Goal: Information Seeking & Learning: Learn about a topic

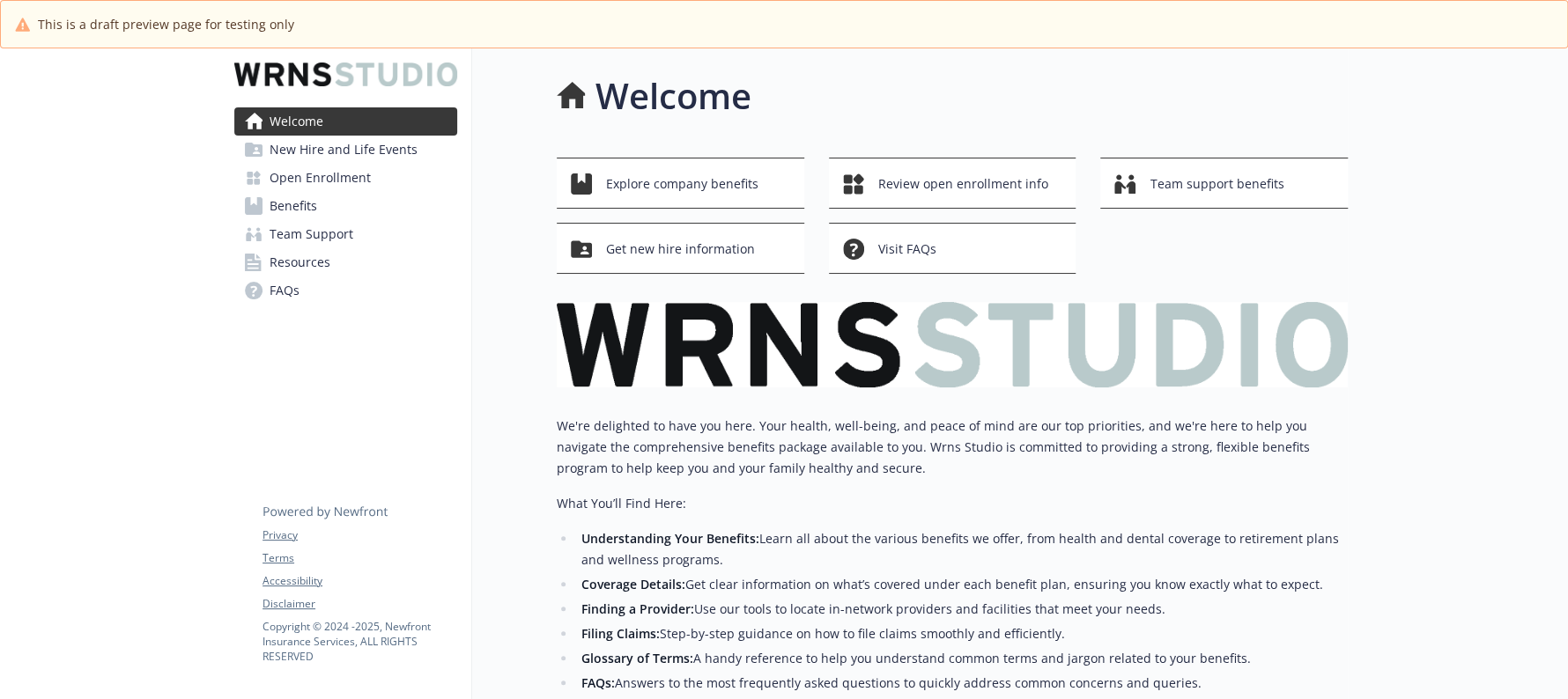
click at [324, 254] on span "Resources" at bounding box center [300, 261] width 61 height 28
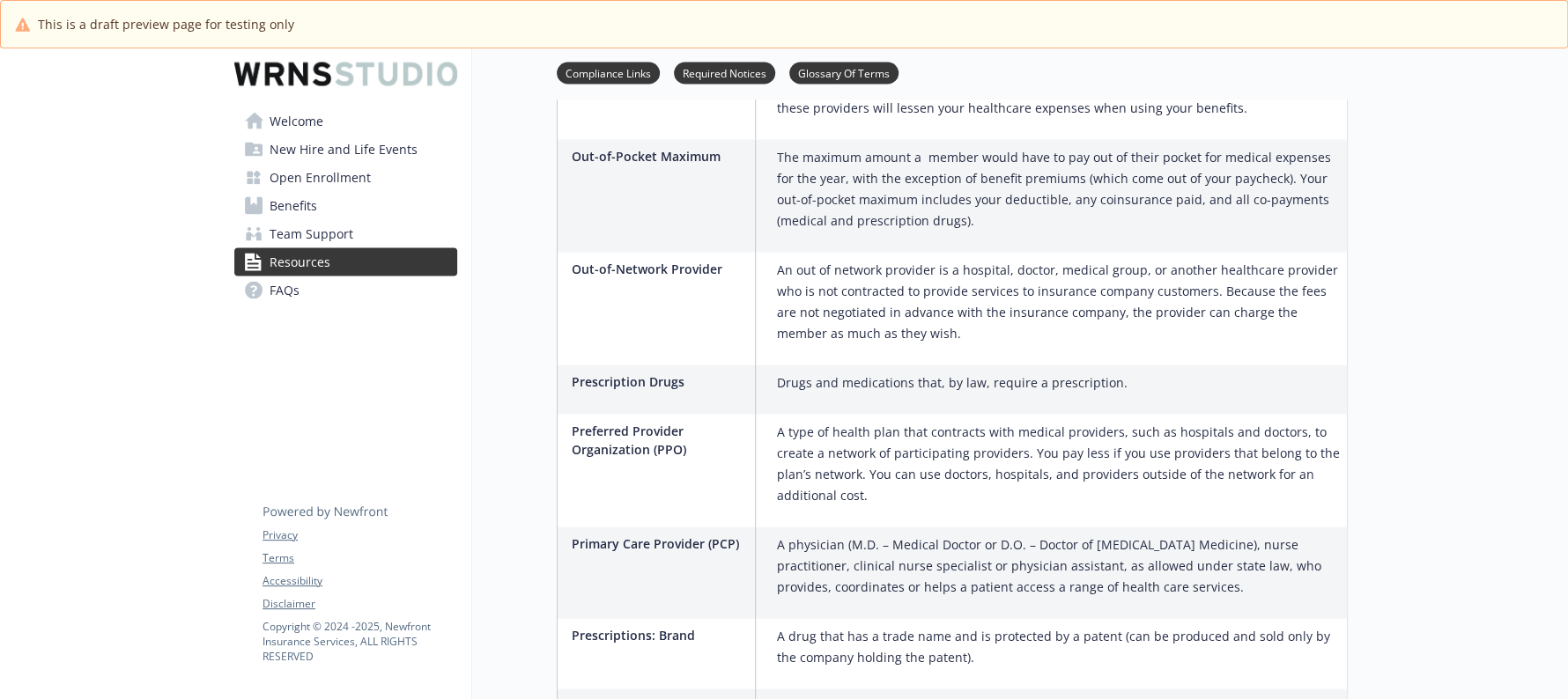
scroll to position [2474, 0]
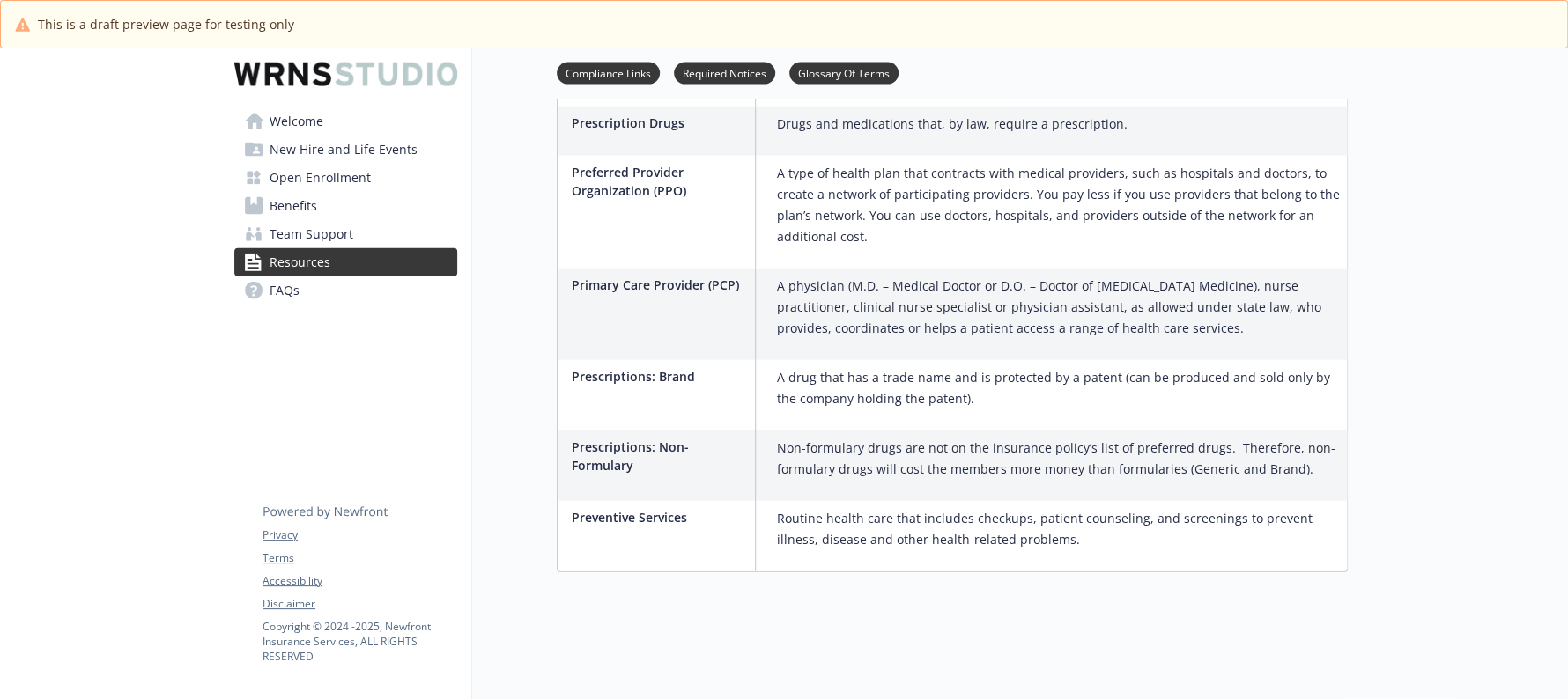
click at [397, 249] on link "Resources" at bounding box center [346, 261] width 223 height 28
click at [391, 241] on link "Team Support" at bounding box center [346, 234] width 223 height 28
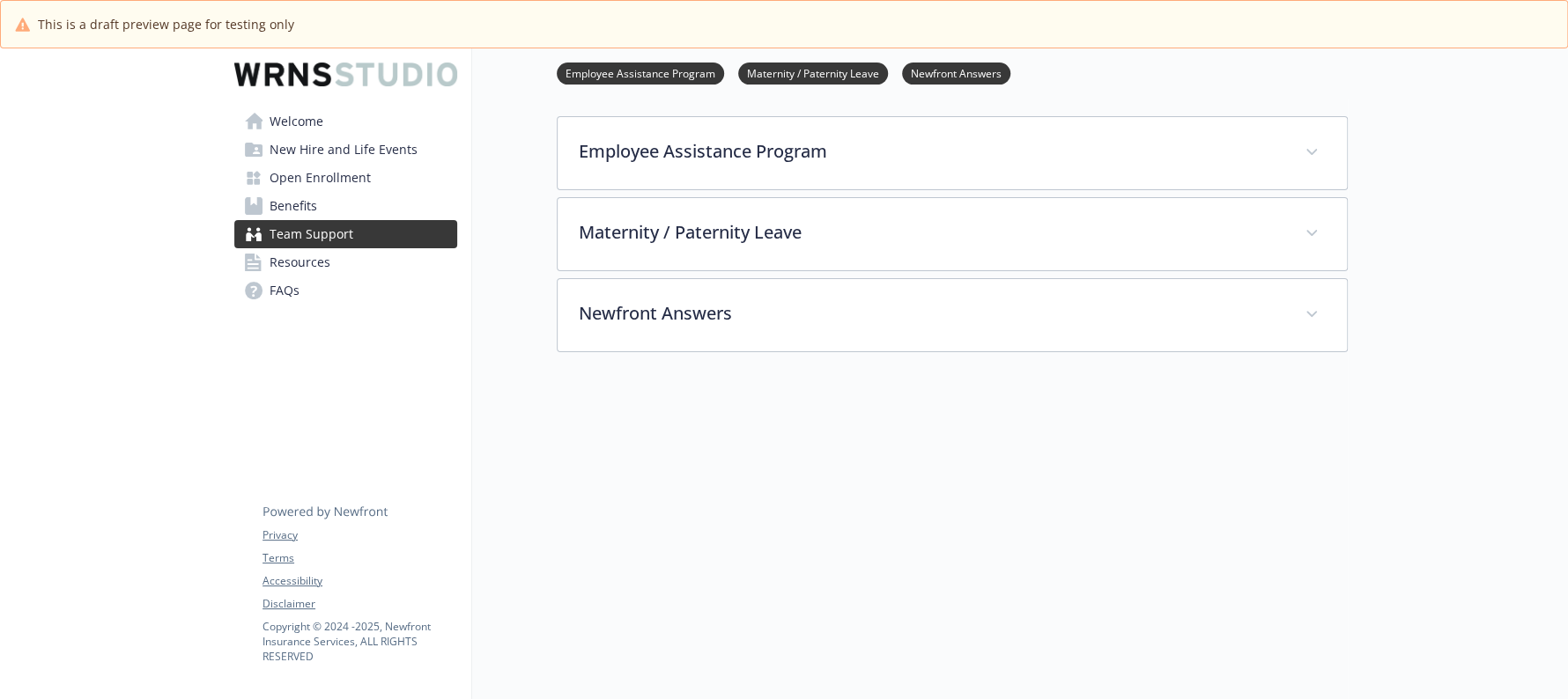
scroll to position [175, 0]
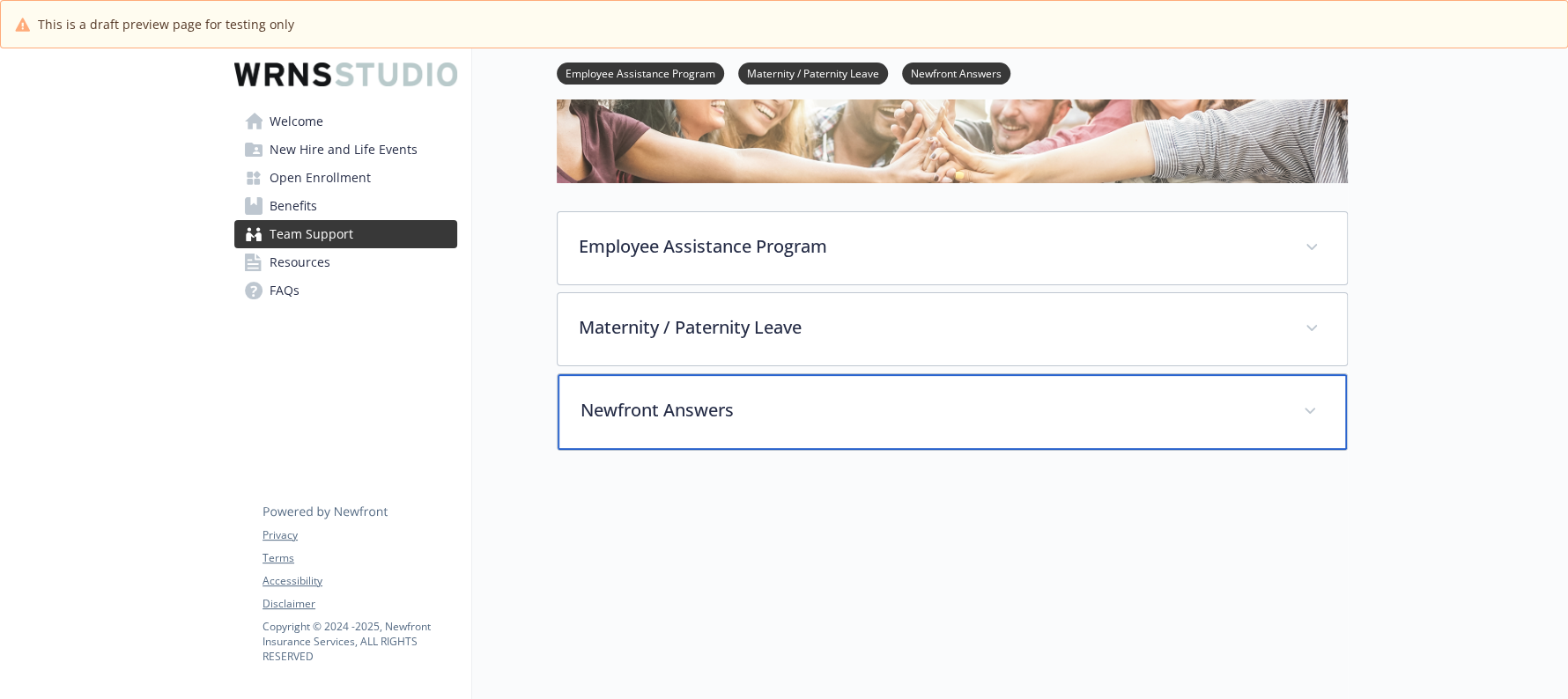
click at [885, 413] on p "Newfront Answers" at bounding box center [930, 411] width 701 height 27
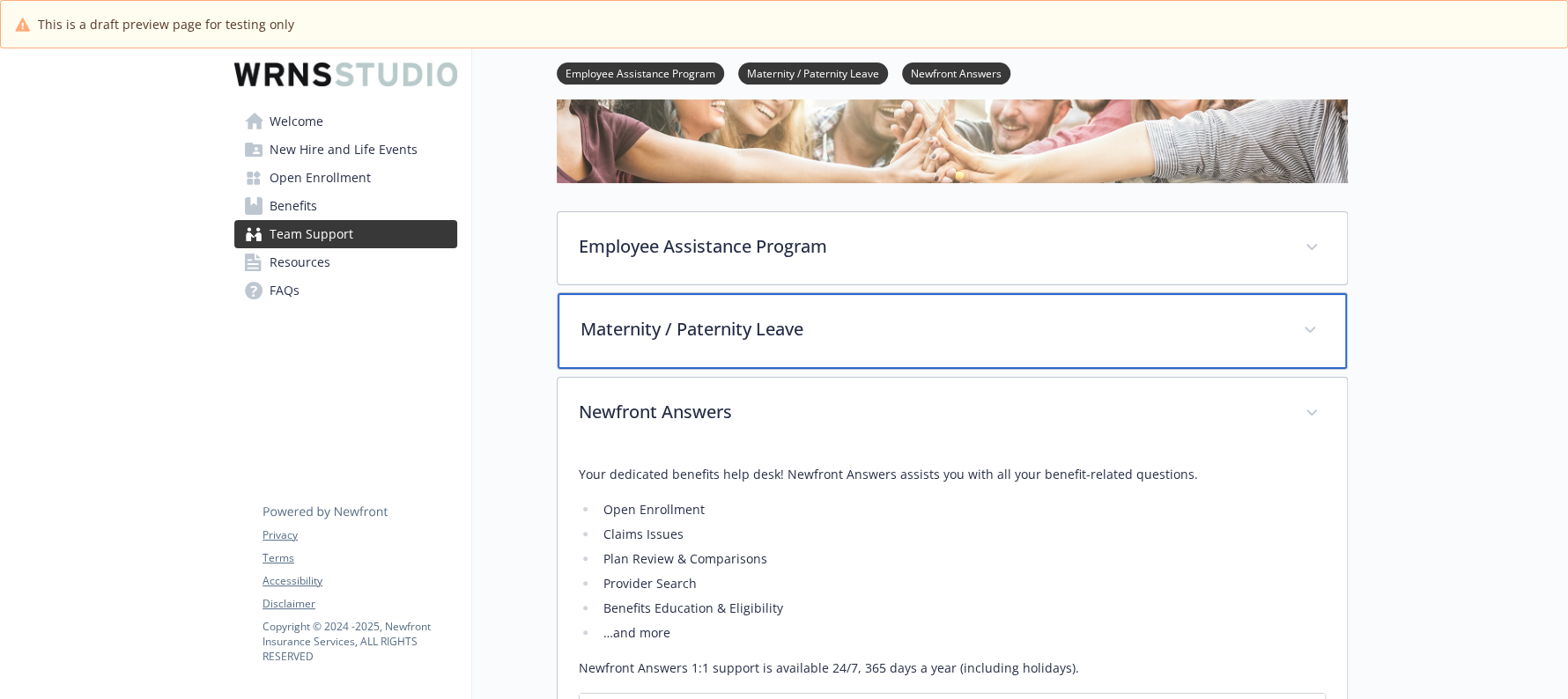
click at [870, 339] on p "Maternity / Paternity Leave" at bounding box center [930, 329] width 701 height 27
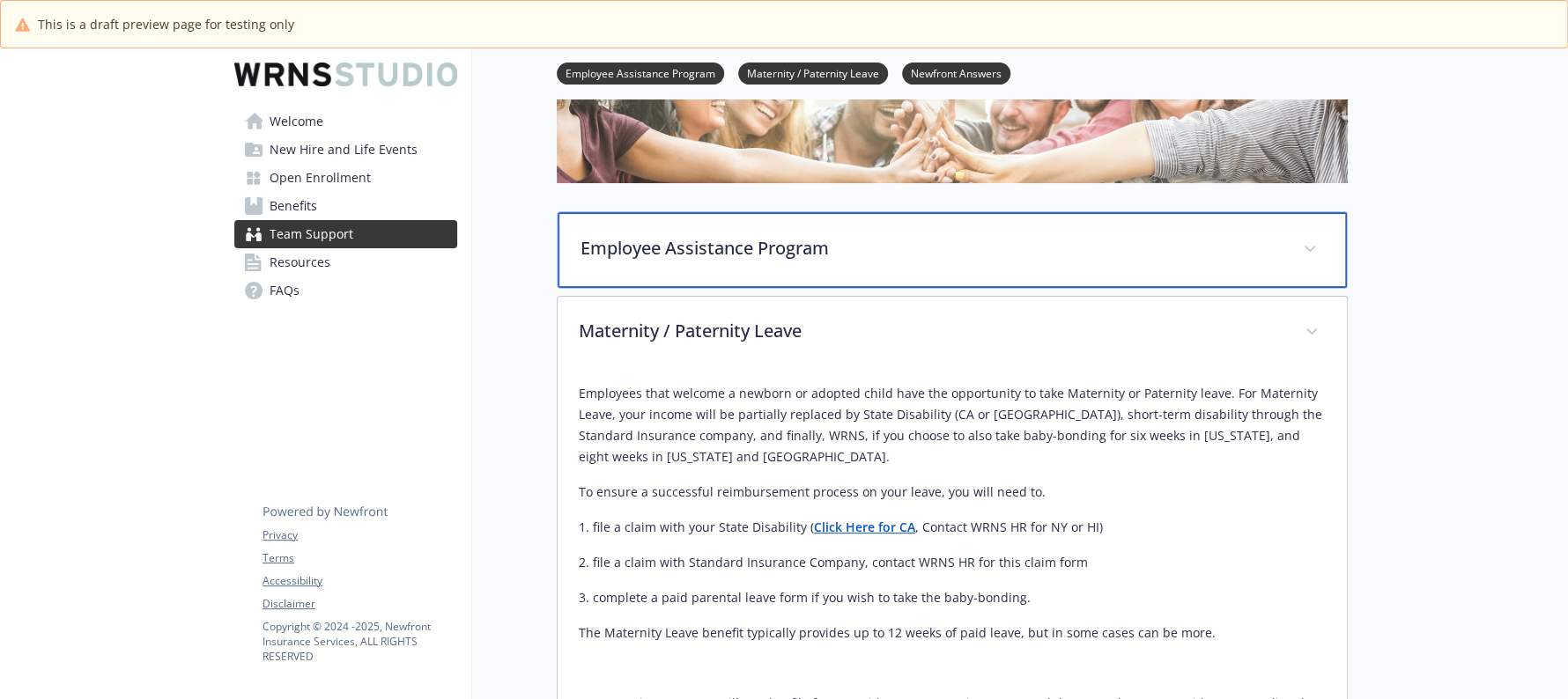
click at [812, 254] on p "Employee Assistance Program" at bounding box center [930, 249] width 701 height 27
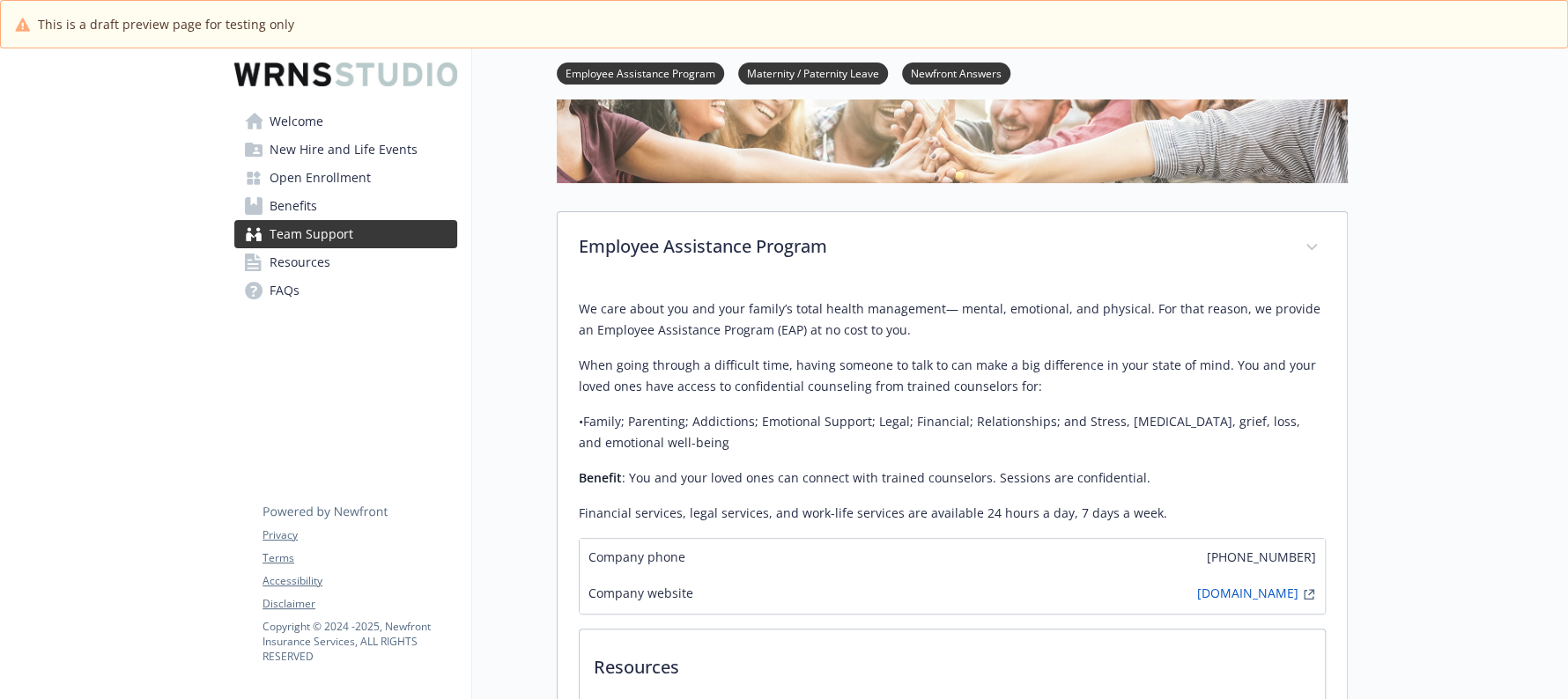
click at [335, 287] on link "FAQs" at bounding box center [346, 290] width 223 height 28
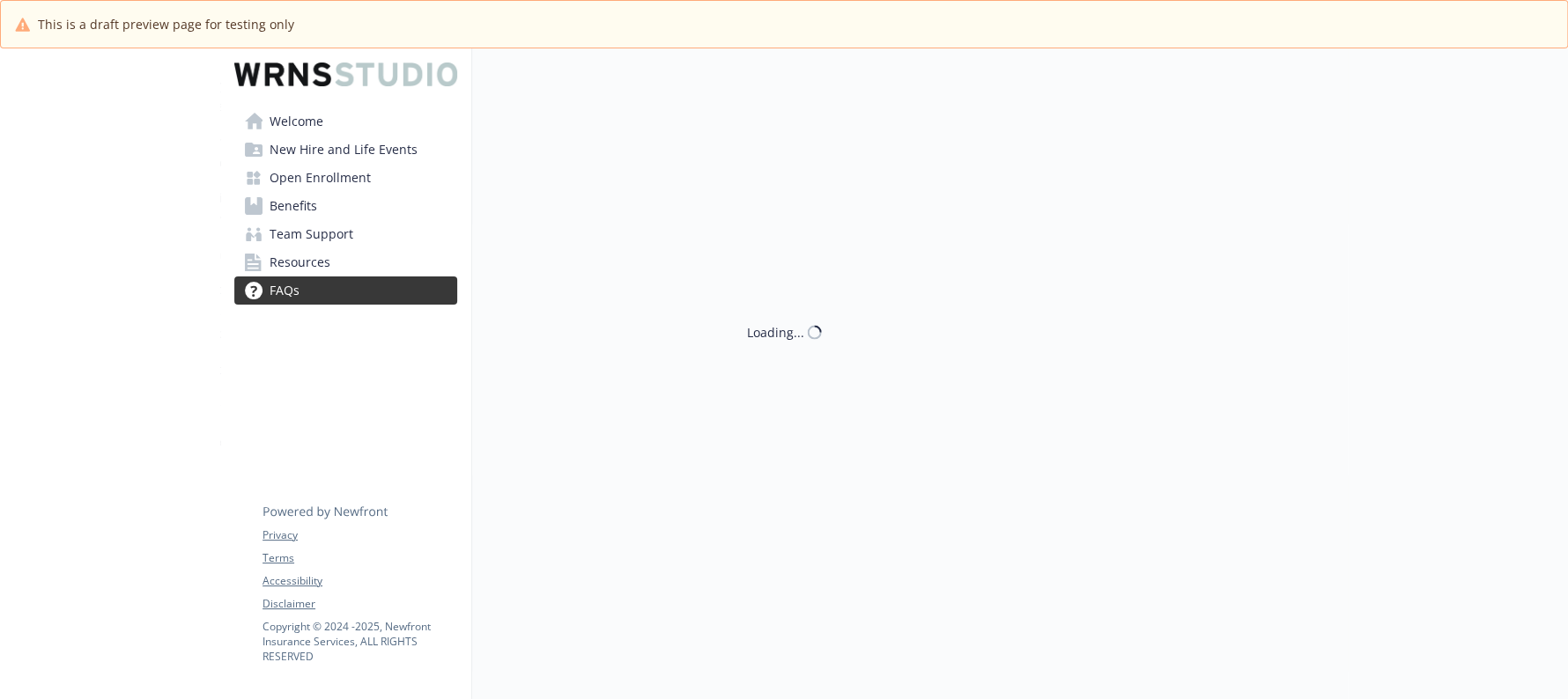
scroll to position [175, 0]
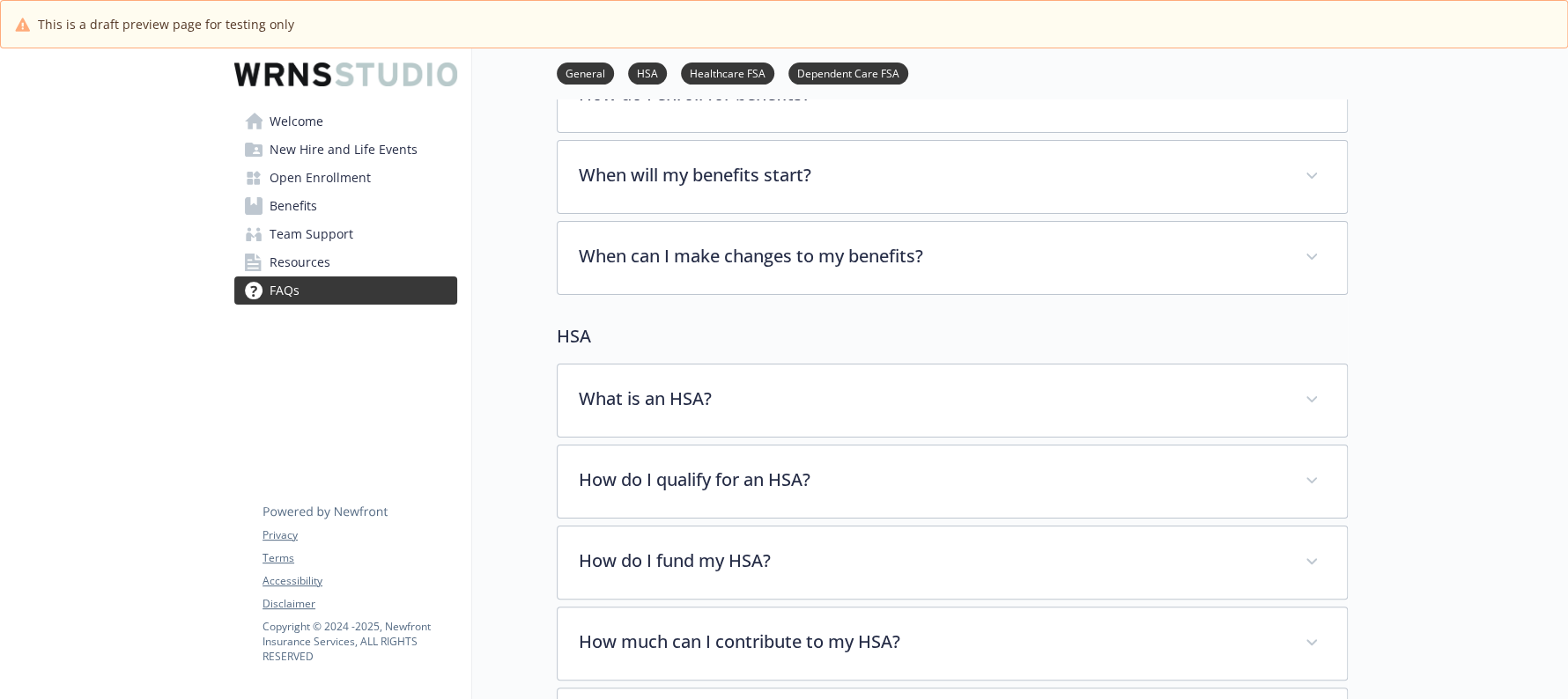
click at [296, 268] on span "Resources" at bounding box center [300, 261] width 61 height 28
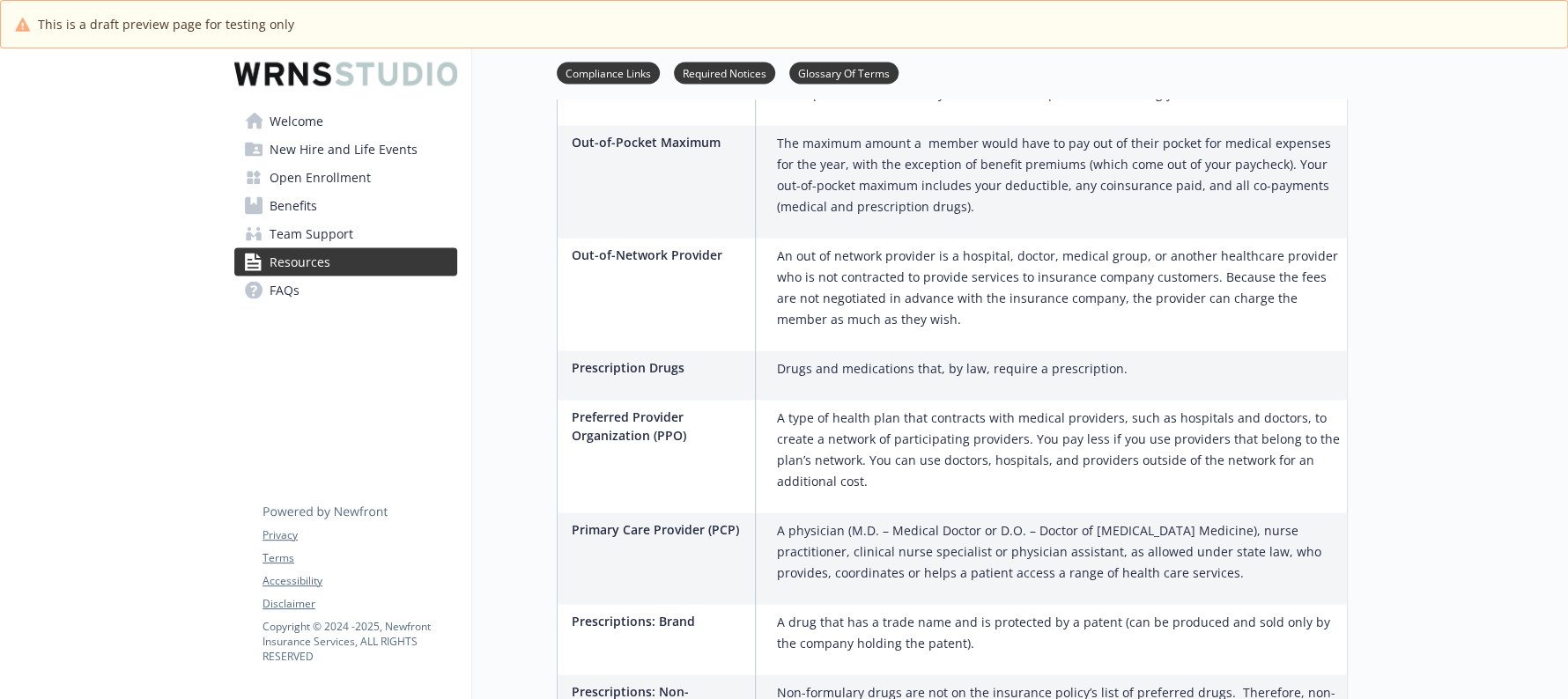
scroll to position [2033, 0]
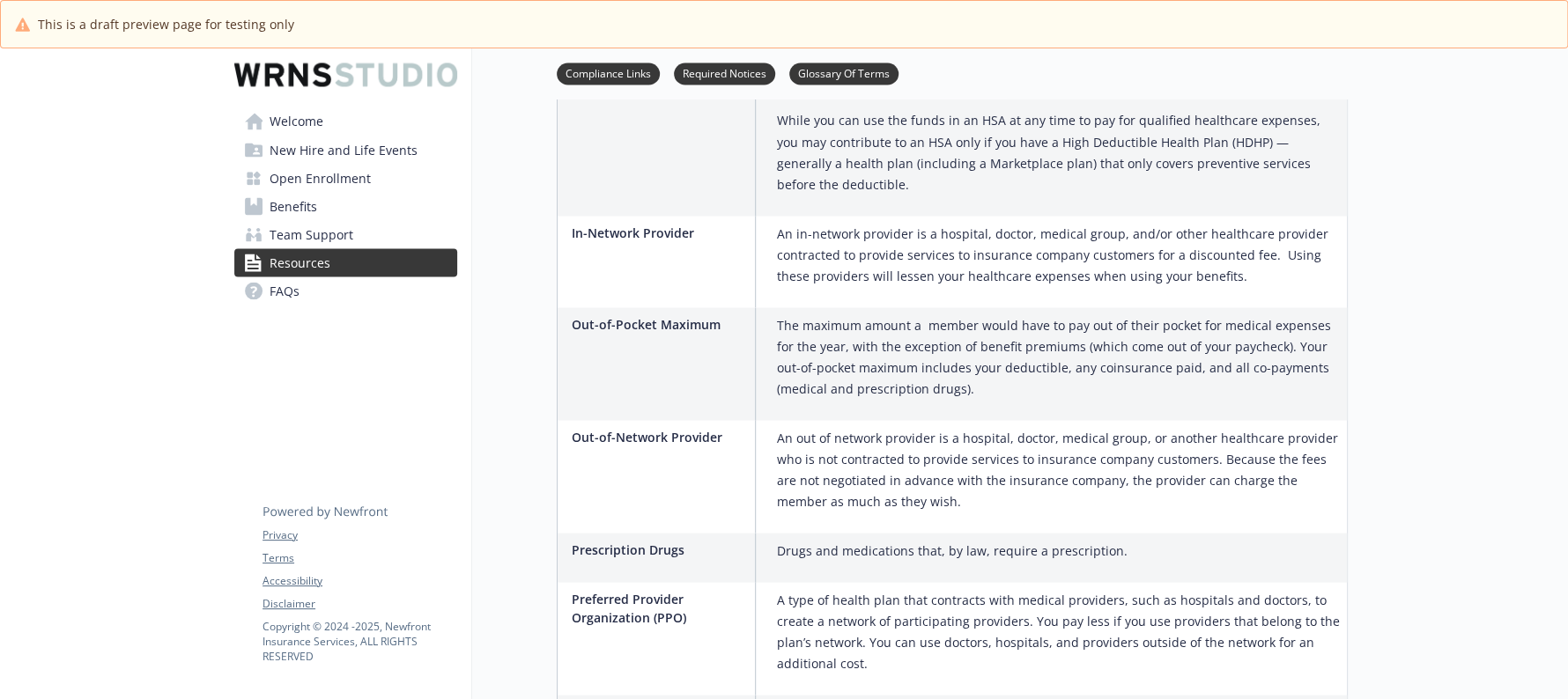
click at [359, 236] on link "Team Support" at bounding box center [346, 234] width 223 height 28
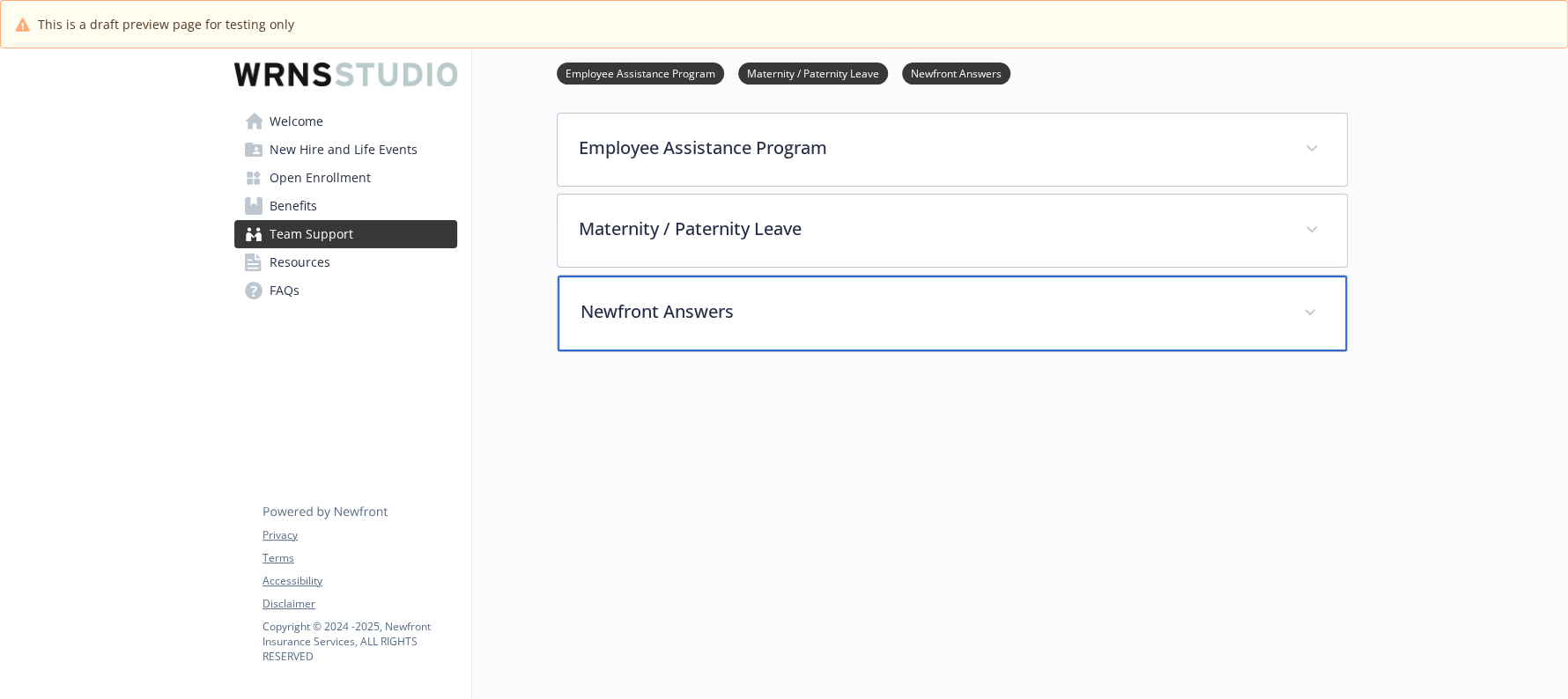
click at [652, 303] on p "Newfront Answers" at bounding box center [930, 311] width 701 height 27
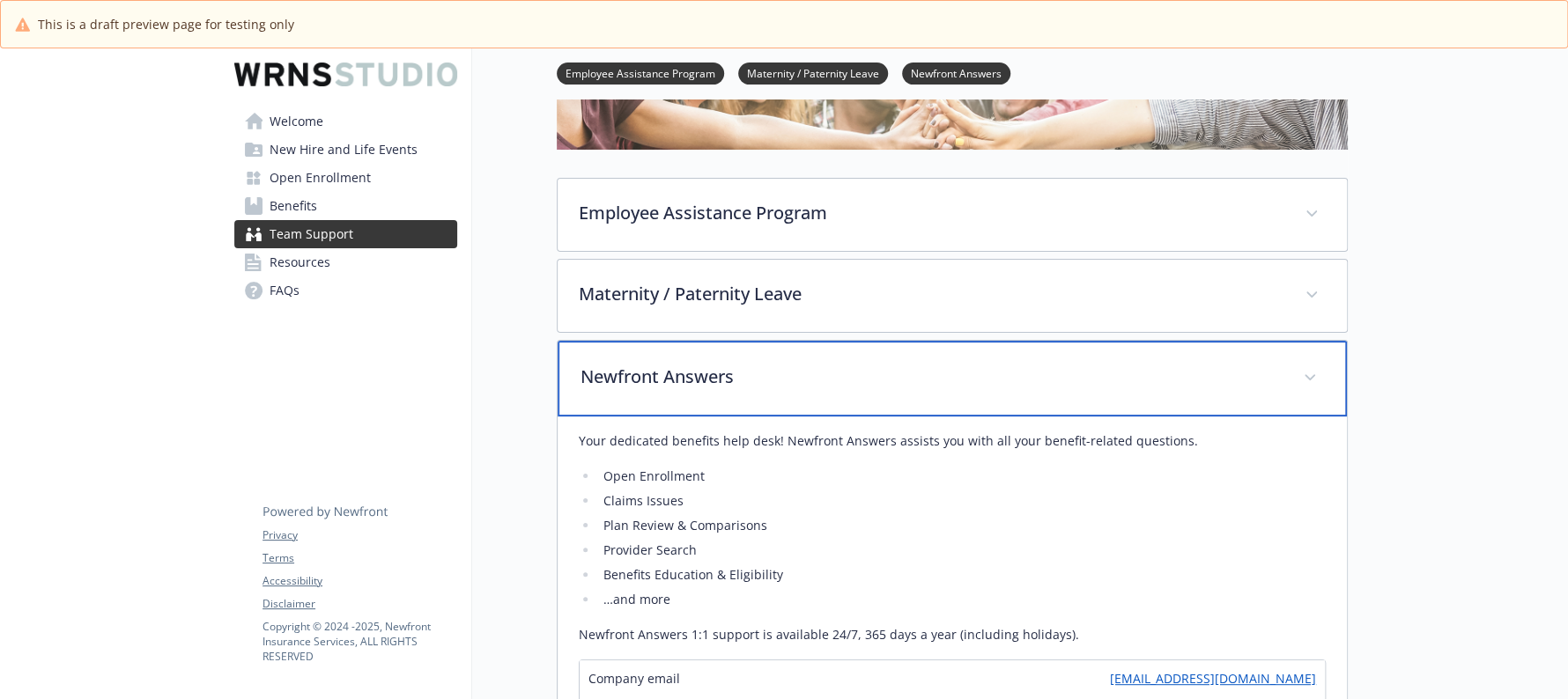
scroll to position [178, 0]
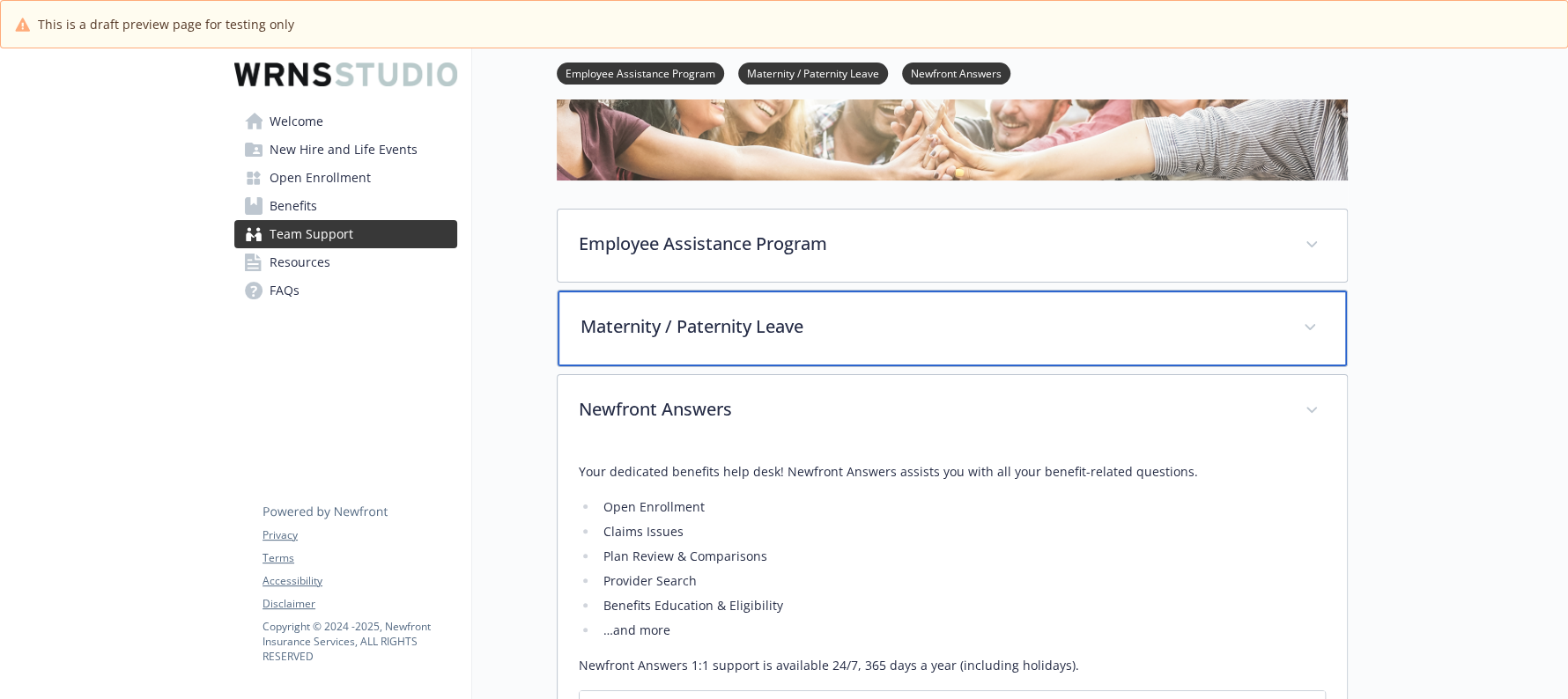
click at [713, 331] on p "Maternity / Paternity Leave" at bounding box center [930, 327] width 701 height 27
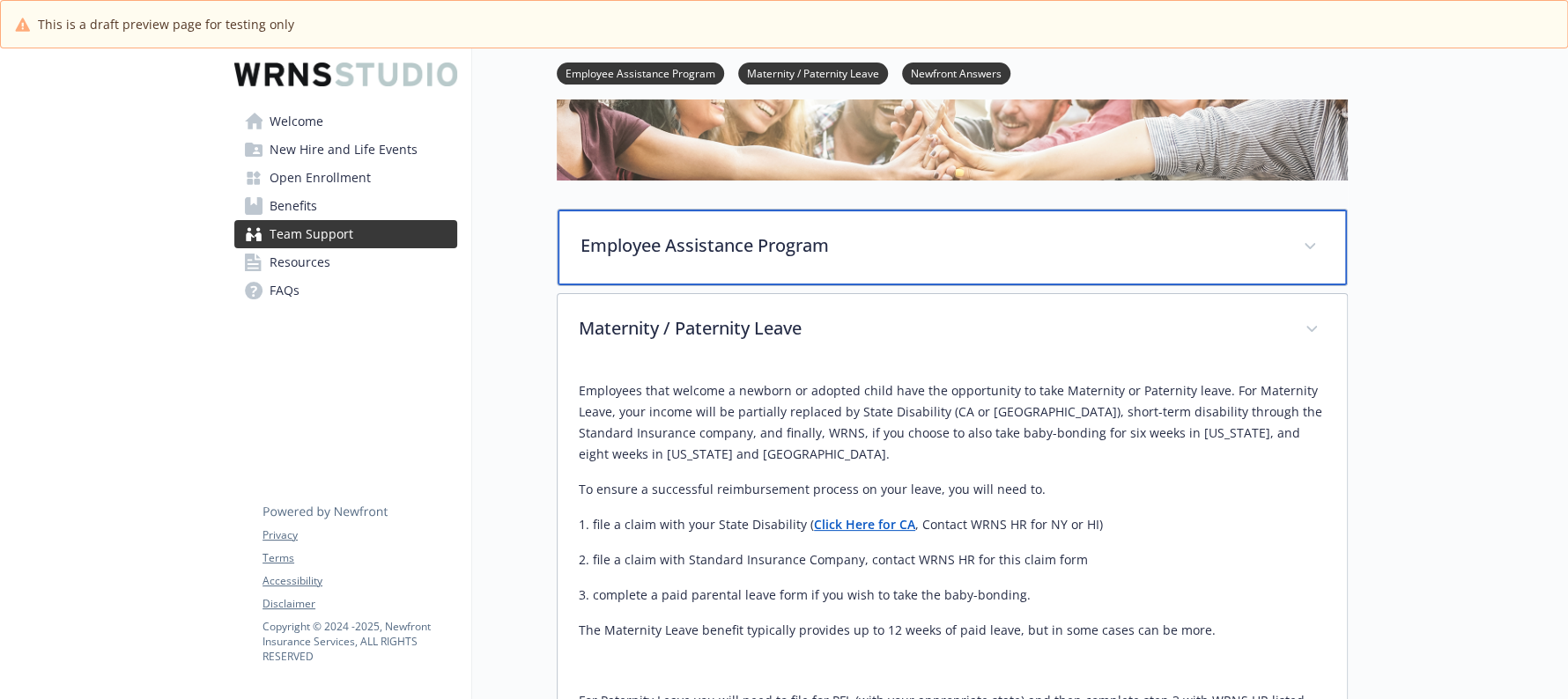
click at [740, 250] on p "Employee Assistance Program" at bounding box center [930, 246] width 701 height 27
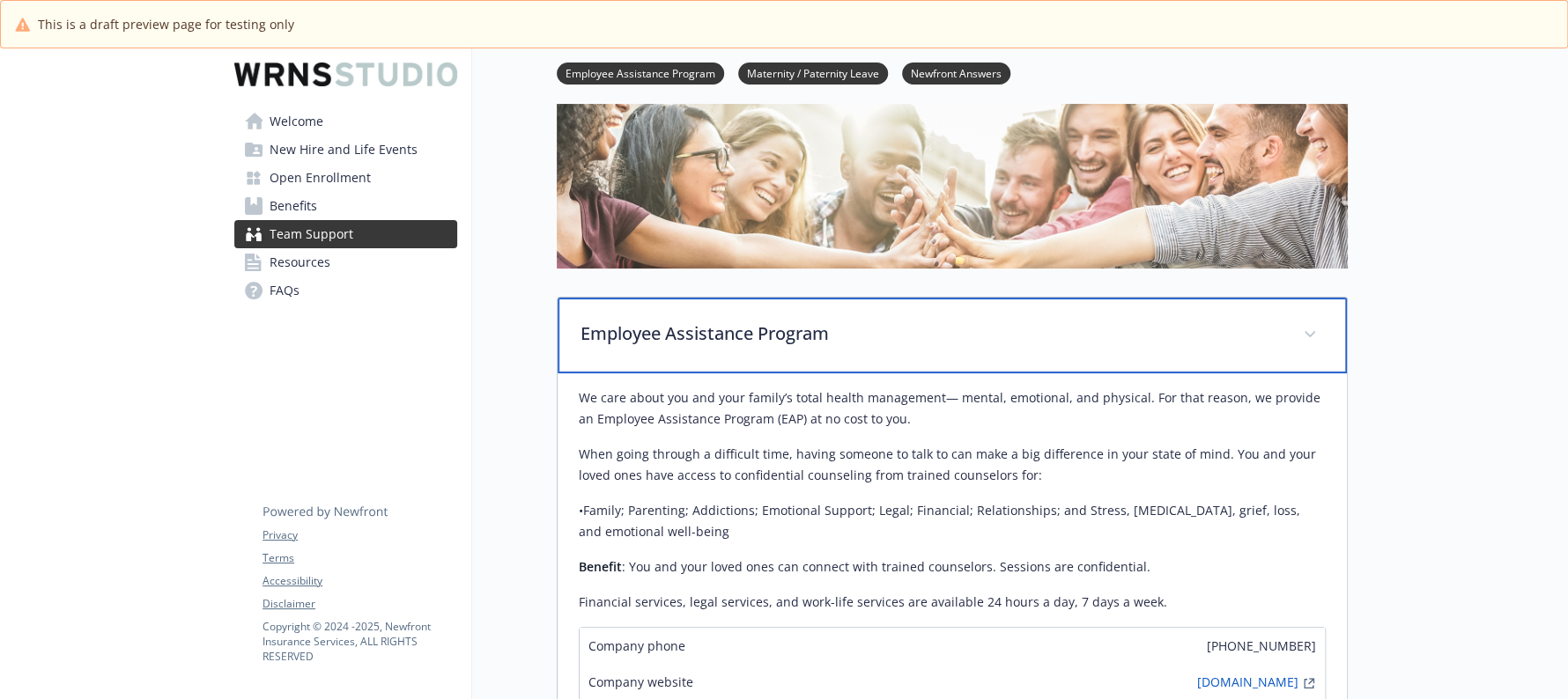
scroll to position [0, 0]
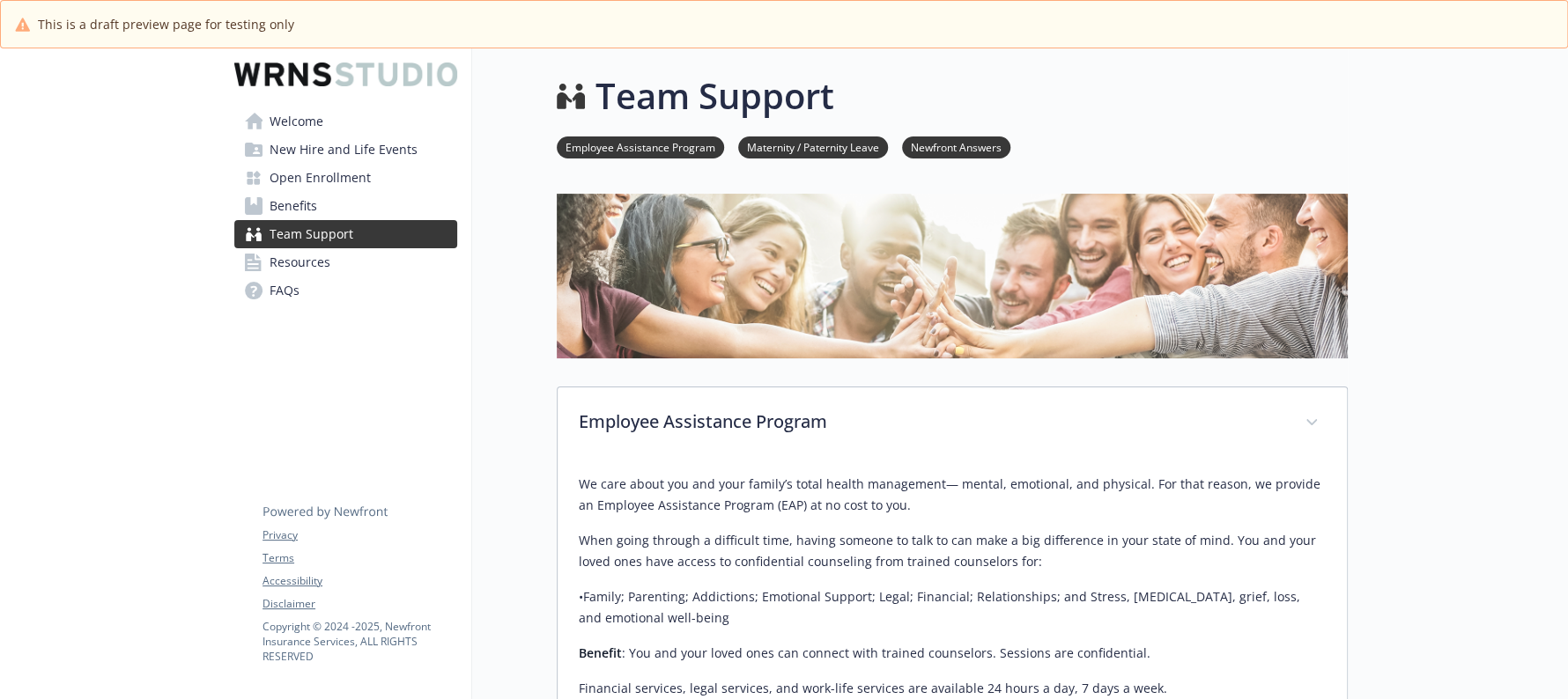
click at [364, 216] on link "Benefits" at bounding box center [346, 205] width 223 height 28
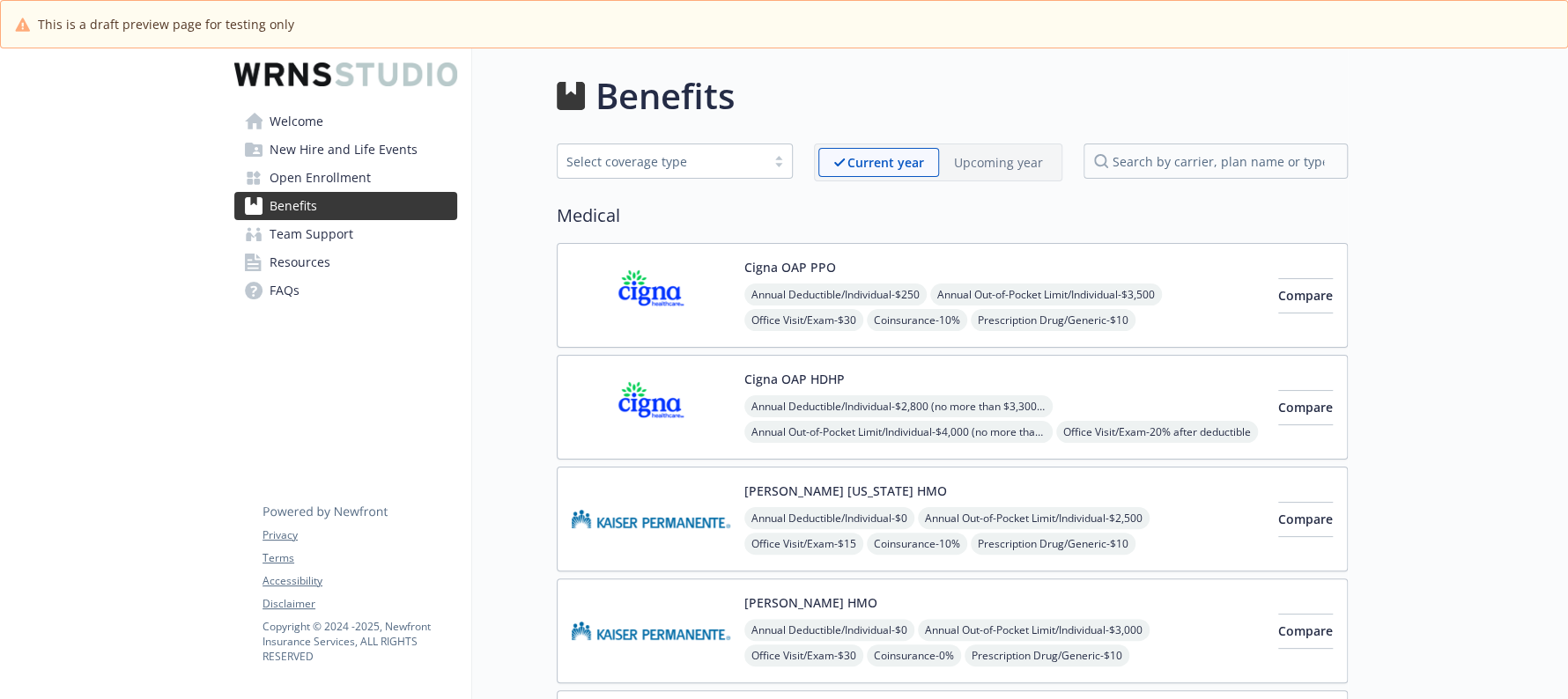
click at [375, 233] on link "Team Support" at bounding box center [346, 234] width 223 height 28
